Goal: Check status: Check status

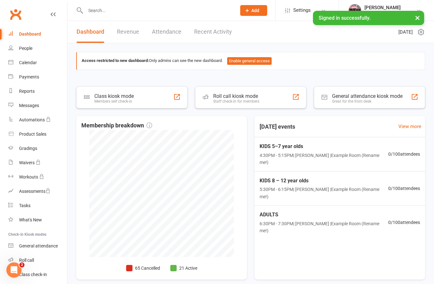
click at [111, 10] on input "text" at bounding box center [157, 10] width 148 height 9
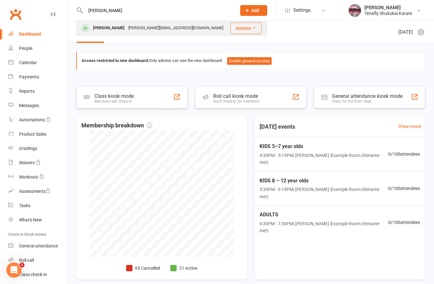
type input "[PERSON_NAME]"
click at [134, 28] on div "[PERSON_NAME][EMAIL_ADDRESS][DOMAIN_NAME]" at bounding box center [175, 27] width 99 height 9
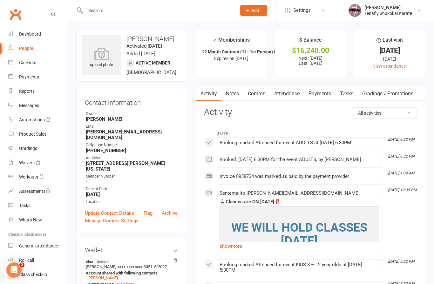
click at [136, 14] on input "text" at bounding box center [157, 10] width 148 height 9
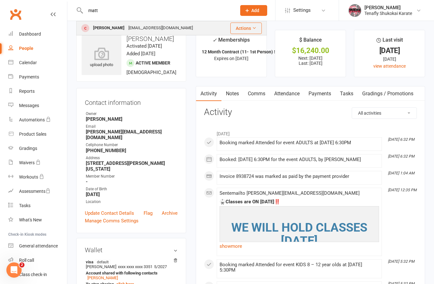
type input "matt"
click at [151, 27] on div "[EMAIL_ADDRESS][DOMAIN_NAME]" at bounding box center [160, 27] width 68 height 9
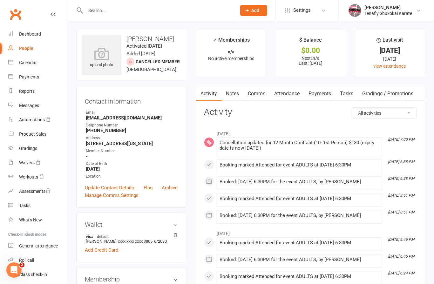
click at [24, 47] on div "People" at bounding box center [26, 48] width 14 height 5
select select "100"
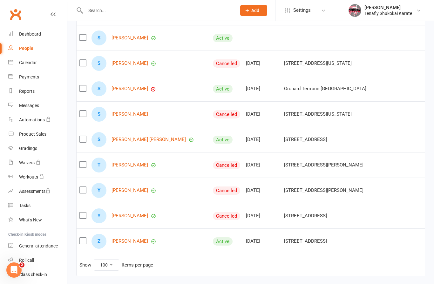
scroll to position [2045, 0]
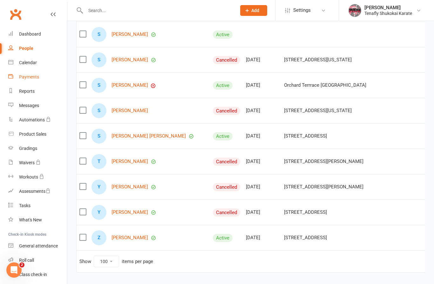
click at [29, 81] on link "Payments" at bounding box center [37, 77] width 59 height 14
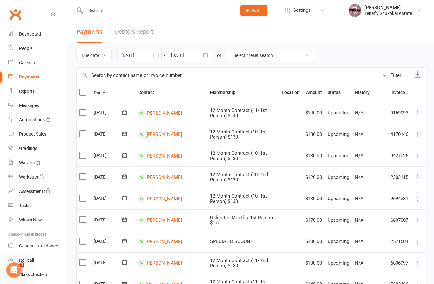
click at [141, 58] on div at bounding box center [139, 55] width 44 height 11
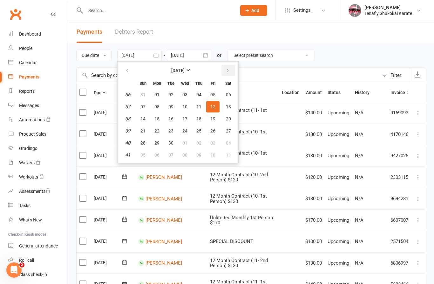
click at [228, 67] on button "button" at bounding box center [228, 70] width 14 height 11
click at [186, 96] on span "01" at bounding box center [184, 94] width 5 height 5
type input "[DATE]"
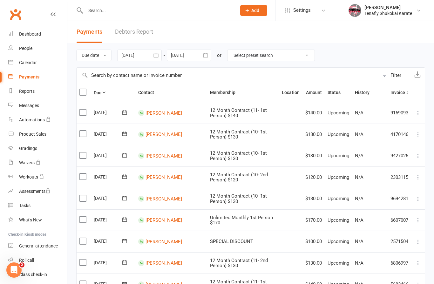
click at [193, 56] on div at bounding box center [189, 55] width 44 height 11
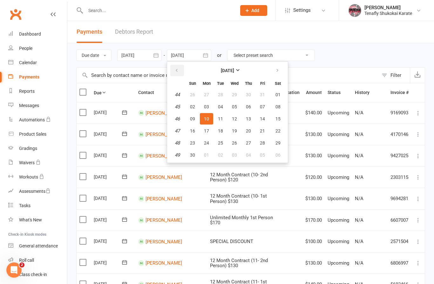
click at [179, 68] on icon "button" at bounding box center [176, 70] width 4 height 5
click at [264, 142] on span "31" at bounding box center [262, 142] width 5 height 5
type input "[DATE]"
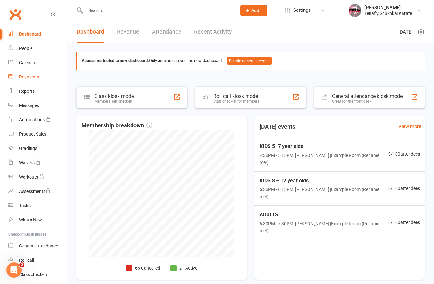
click at [28, 77] on div "Payments" at bounding box center [29, 76] width 20 height 5
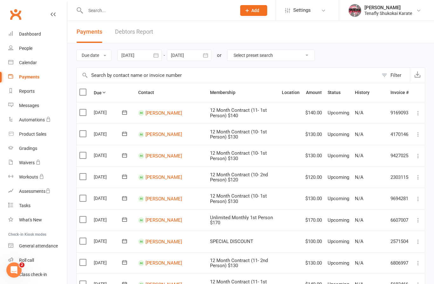
click at [147, 55] on div at bounding box center [139, 55] width 44 height 11
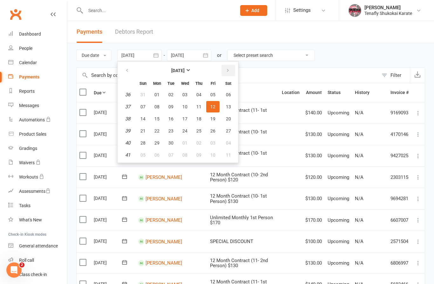
click at [228, 69] on icon "button" at bounding box center [227, 70] width 4 height 5
click at [187, 92] on span "01" at bounding box center [184, 94] width 5 height 5
type input "[DATE]"
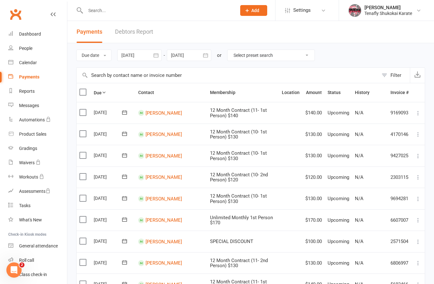
click at [190, 52] on div at bounding box center [189, 55] width 44 height 11
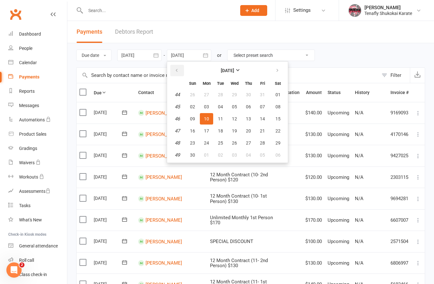
click at [178, 72] on icon "button" at bounding box center [176, 70] width 4 height 5
click at [261, 143] on span "31" at bounding box center [262, 142] width 5 height 5
type input "[DATE]"
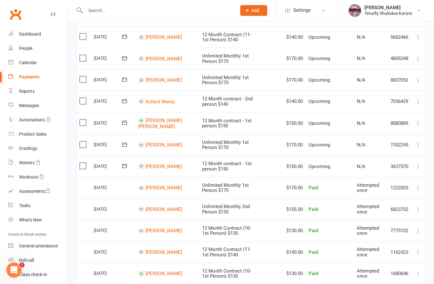
scroll to position [99, 0]
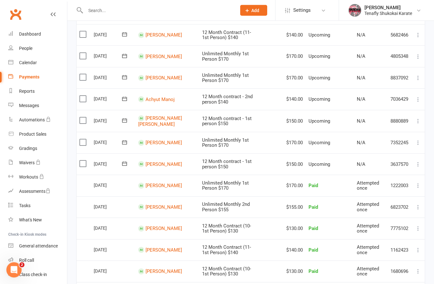
click at [350, 71] on td "Upcoming" at bounding box center [329, 78] width 49 height 22
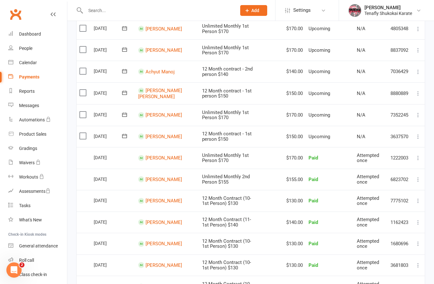
scroll to position [127, 0]
